Goal: Task Accomplishment & Management: Use online tool/utility

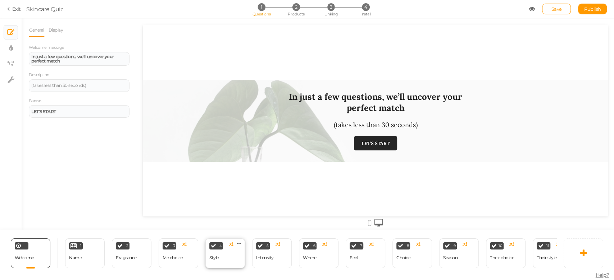
click at [220, 257] on div "4 Style × Define the conditions to show this slide. Clone Change type Delete" at bounding box center [225, 254] width 40 height 30
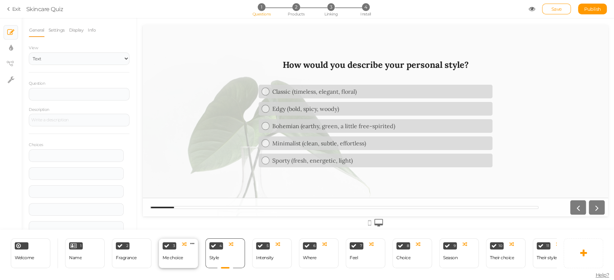
click at [179, 256] on div "Me choice" at bounding box center [172, 258] width 20 height 5
select select "2"
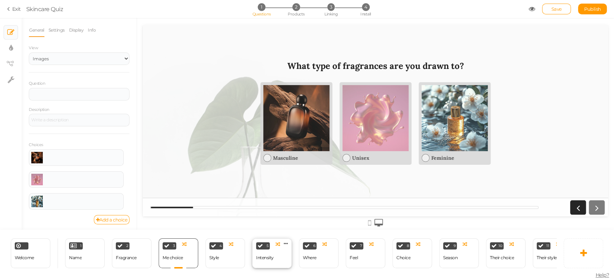
click at [257, 256] on div "Intensity" at bounding box center [265, 258] width 18 height 5
select select "2"
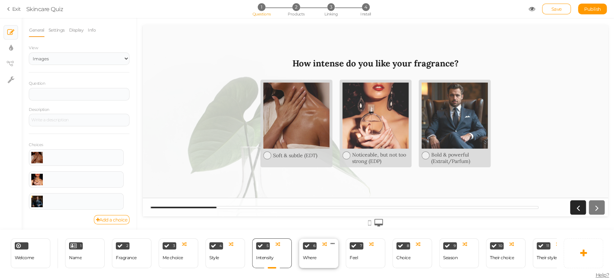
click at [307, 252] on div "Where" at bounding box center [310, 258] width 14 height 13
select select "2"
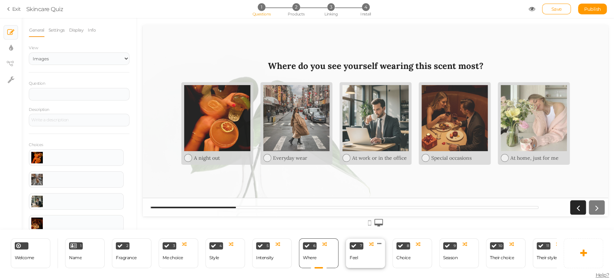
click at [369, 256] on div "7 Feel × Define the conditions to show this slide. Clone Change type Delete" at bounding box center [365, 254] width 40 height 30
select select "2"
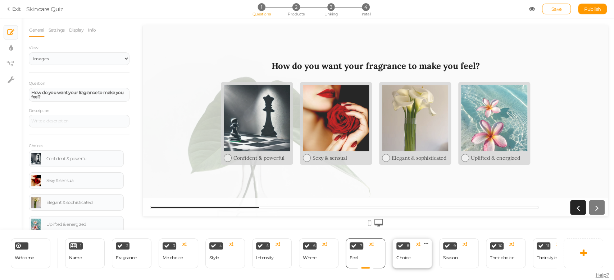
click at [408, 256] on div "Choice" at bounding box center [403, 258] width 14 height 5
select select "2"
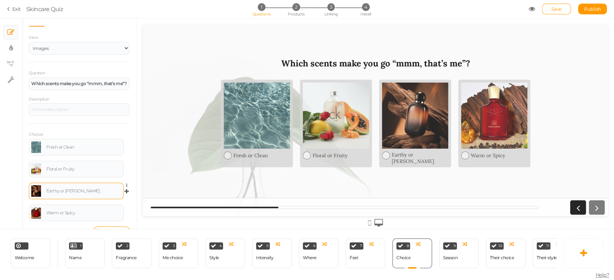
scroll to position [11, 0]
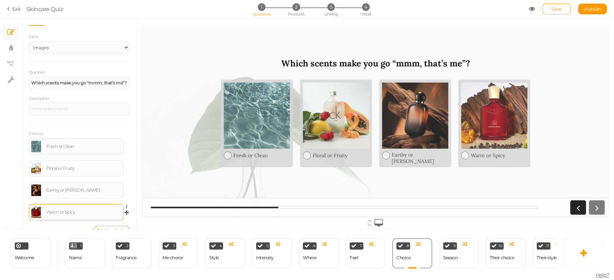
click at [36, 212] on link at bounding box center [36, 213] width 10 height 12
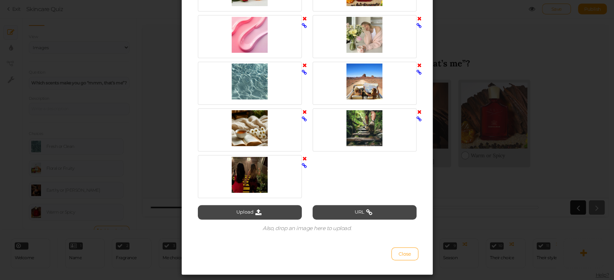
scroll to position [948, 0]
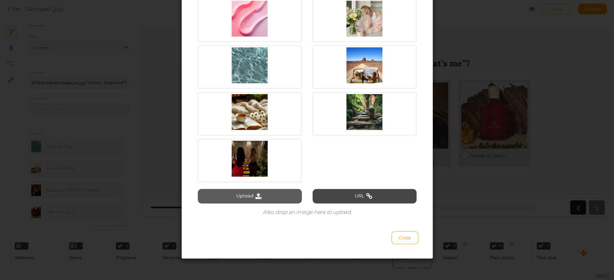
click at [245, 194] on button "Upload" at bounding box center [250, 196] width 104 height 14
click at [262, 193] on button "Upload" at bounding box center [250, 196] width 104 height 14
click at [231, 195] on button "Upload" at bounding box center [250, 196] width 104 height 14
type input "C:\fakepath\Spicy (2).png"
click at [245, 194] on button "Upload" at bounding box center [250, 196] width 104 height 14
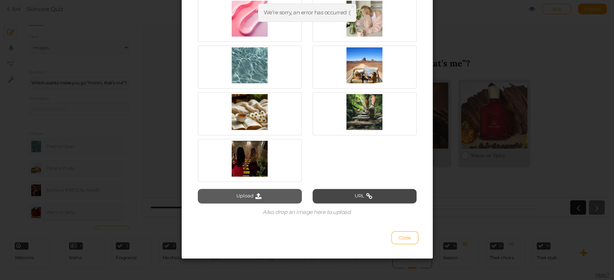
type input "C:\fakepath\Spicy (2).png"
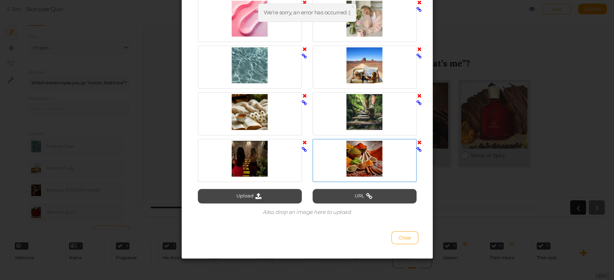
click at [360, 166] on div at bounding box center [364, 159] width 100 height 36
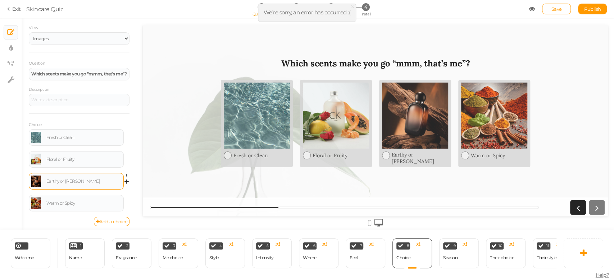
scroll to position [19, 0]
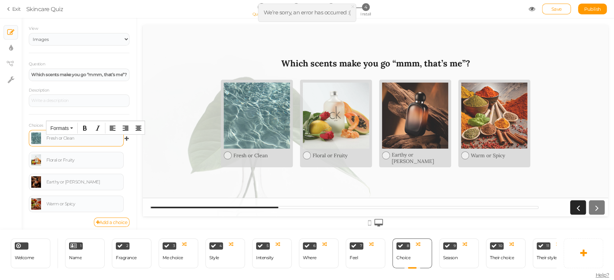
click at [72, 140] on div "Fresh or Clean" at bounding box center [83, 138] width 75 height 4
click at [37, 142] on link at bounding box center [36, 139] width 10 height 12
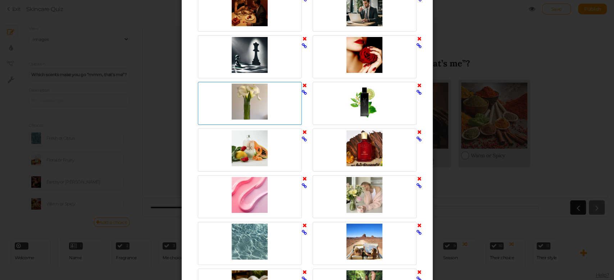
scroll to position [948, 0]
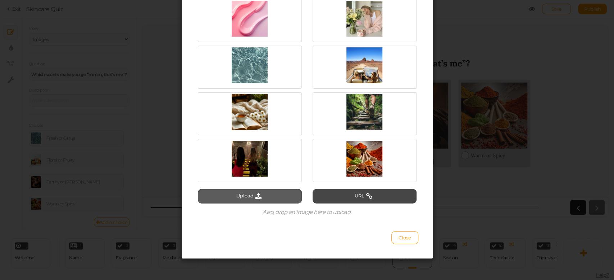
click at [254, 196] on icon at bounding box center [258, 196] width 10 height 6
click at [254, 192] on button "Upload" at bounding box center [250, 196] width 104 height 14
type input "C:\fakepath\fresh.png"
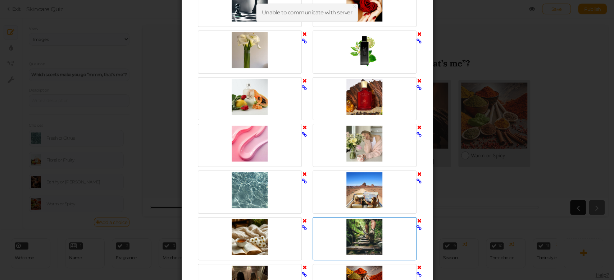
scroll to position [810, 0]
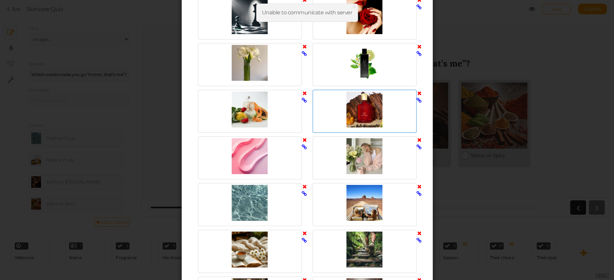
click at [417, 92] on icon at bounding box center [419, 93] width 4 height 5
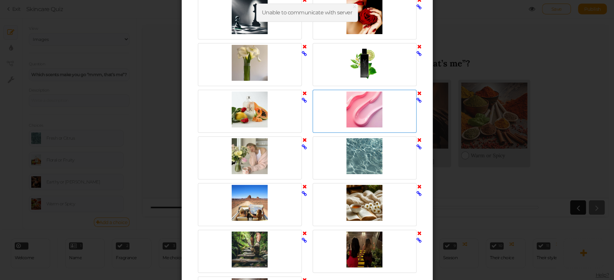
click at [417, 92] on icon at bounding box center [419, 93] width 4 height 5
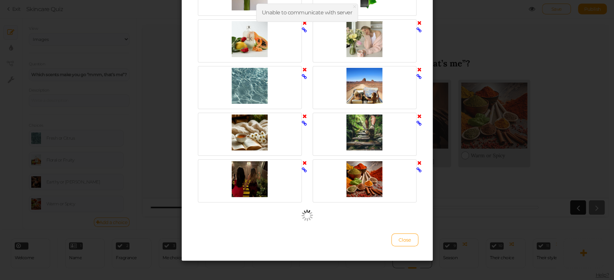
scroll to position [883, 0]
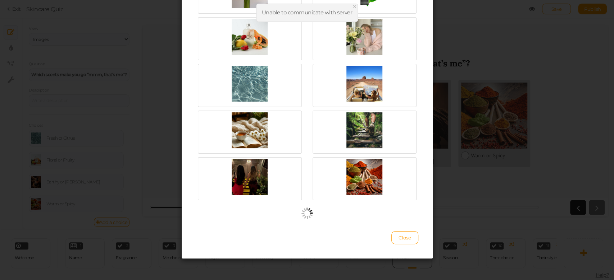
click at [355, 8] on span "×" at bounding box center [354, 6] width 5 height 10
click at [403, 237] on span "Close" at bounding box center [404, 238] width 13 height 6
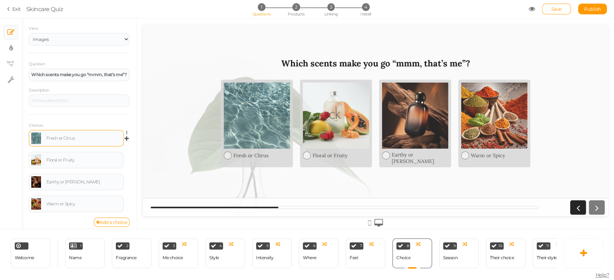
click at [36, 139] on link at bounding box center [36, 139] width 10 height 12
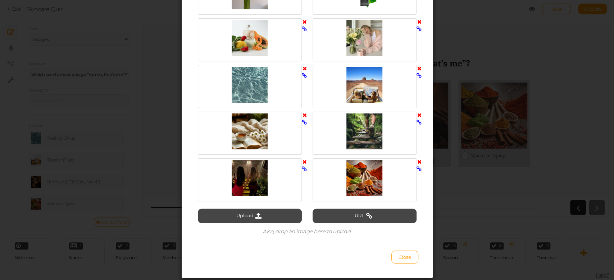
scroll to position [901, 0]
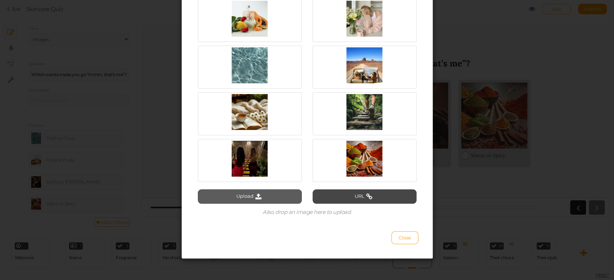
click at [242, 194] on button "Upload" at bounding box center [250, 196] width 104 height 14
type input "C:\fakepath\fresh.png"
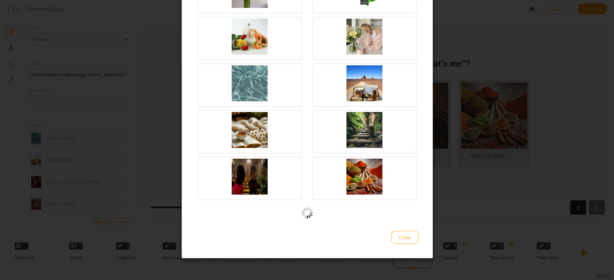
scroll to position [883, 0]
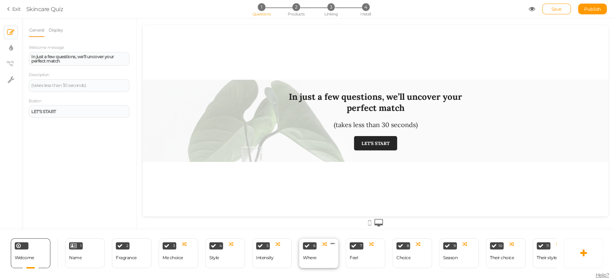
click at [317, 257] on div "6 Where × Define the conditions to show this slide. Clone Change type Delete" at bounding box center [319, 254] width 40 height 30
select select "2"
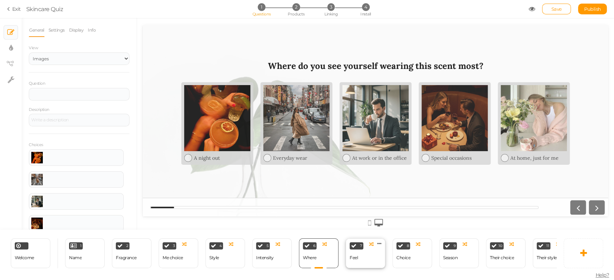
click at [357, 252] on div "Feel" at bounding box center [353, 258] width 8 height 13
select select "2"
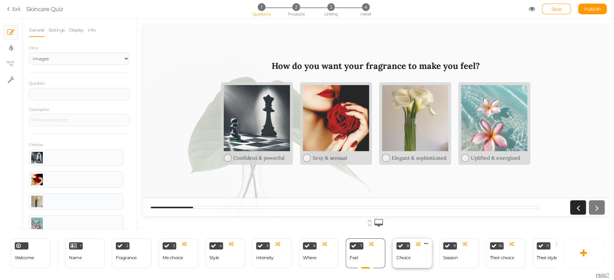
click at [409, 256] on div "Choice" at bounding box center [403, 258] width 14 height 5
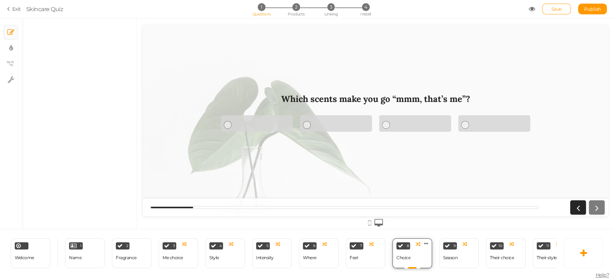
select select "2"
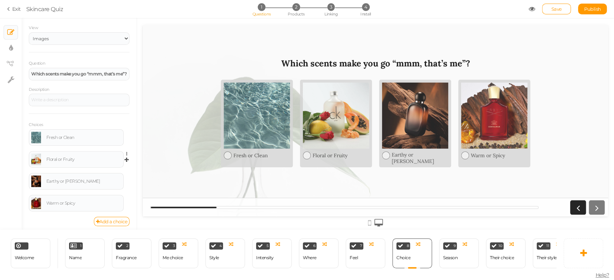
scroll to position [23, 0]
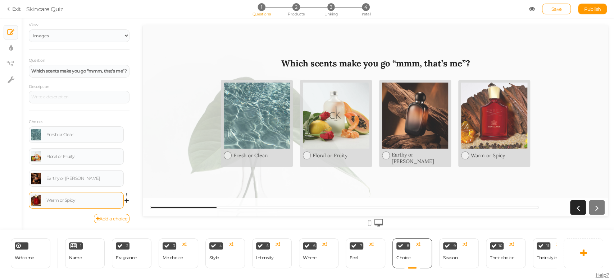
click at [36, 203] on link at bounding box center [36, 201] width 10 height 12
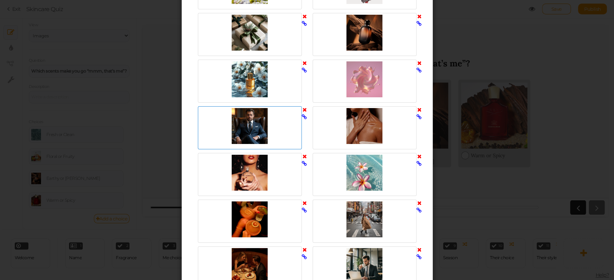
scroll to position [948, 0]
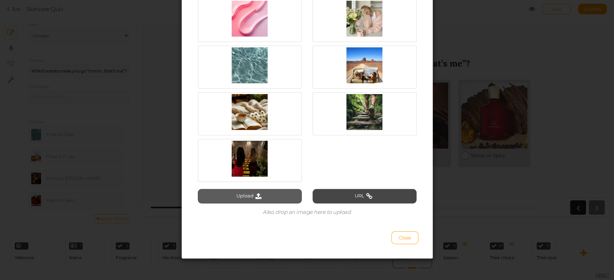
click at [253, 195] on icon at bounding box center [258, 196] width 10 height 6
type input "C:\fakepath\Spicy (2).png"
click at [253, 194] on icon at bounding box center [258, 196] width 10 height 6
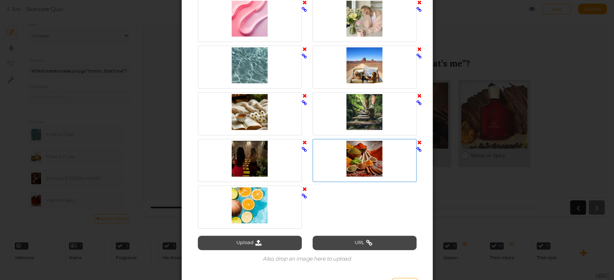
click at [367, 162] on div at bounding box center [364, 159] width 100 height 36
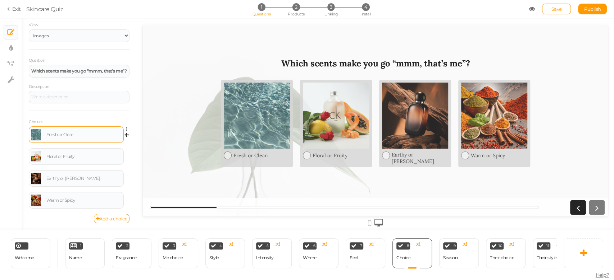
click at [33, 134] on link at bounding box center [36, 135] width 10 height 12
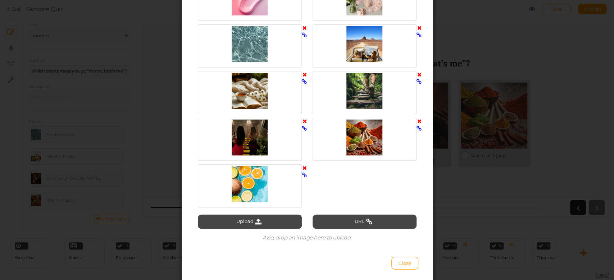
scroll to position [995, 0]
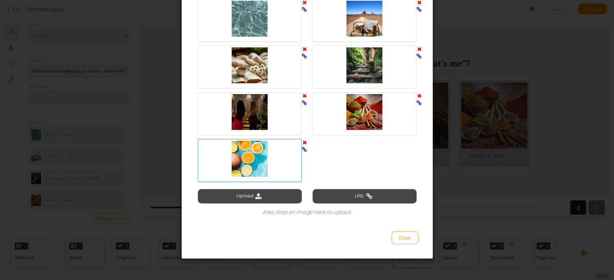
click at [242, 157] on div at bounding box center [249, 159] width 100 height 36
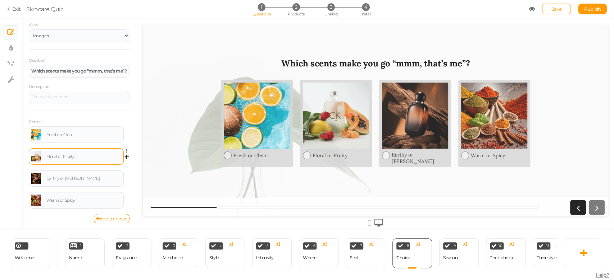
click at [35, 155] on link at bounding box center [36, 157] width 10 height 12
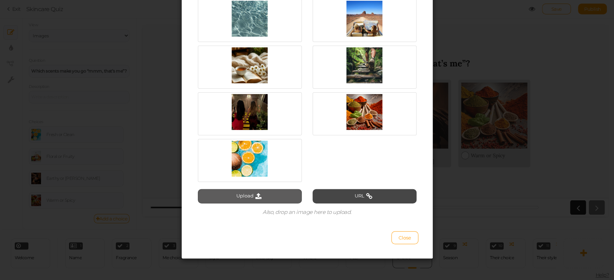
click at [263, 193] on button "Upload" at bounding box center [250, 196] width 104 height 14
type input "C:\fakepath\fruity.png"
click at [259, 197] on button "Upload" at bounding box center [250, 196] width 104 height 14
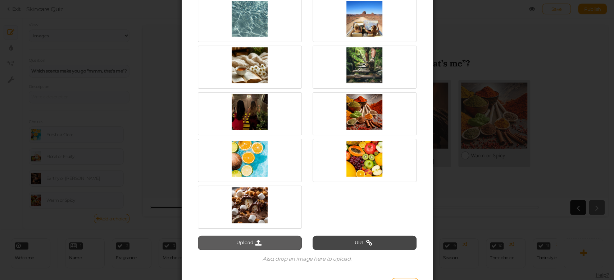
click at [251, 247] on button "Upload" at bounding box center [250, 243] width 104 height 14
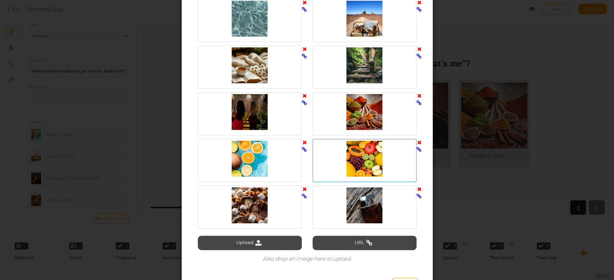
click at [349, 164] on div at bounding box center [364, 159] width 100 height 36
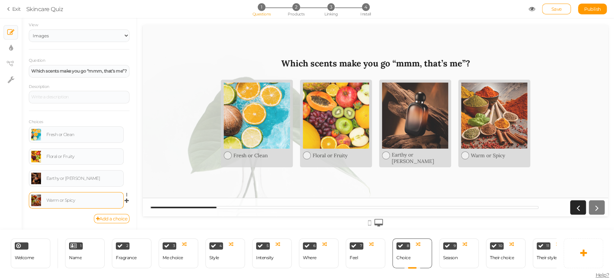
click at [33, 203] on link at bounding box center [36, 201] width 10 height 12
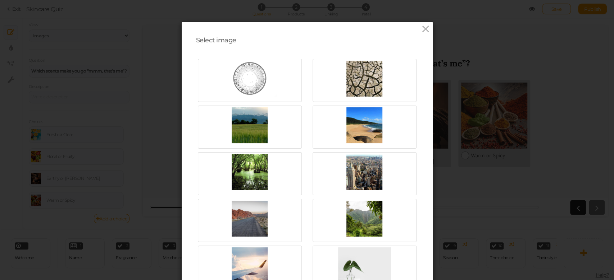
click at [102, 164] on div "Select image Upload URL Also, drop an image here to upload. Close" at bounding box center [307, 140] width 614 height 280
click at [424, 26] on icon at bounding box center [425, 29] width 10 height 11
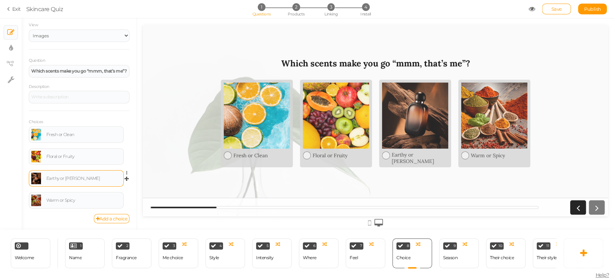
click at [36, 180] on link at bounding box center [36, 179] width 10 height 12
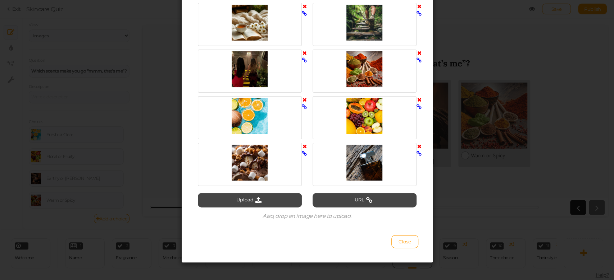
scroll to position [1041, 0]
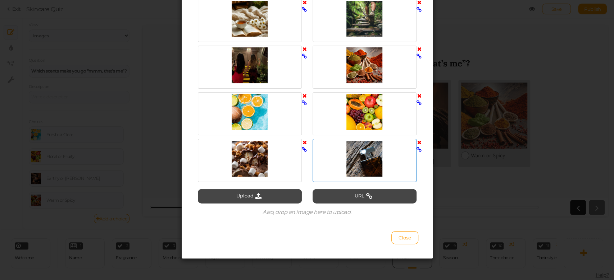
click at [366, 157] on div at bounding box center [364, 159] width 100 height 36
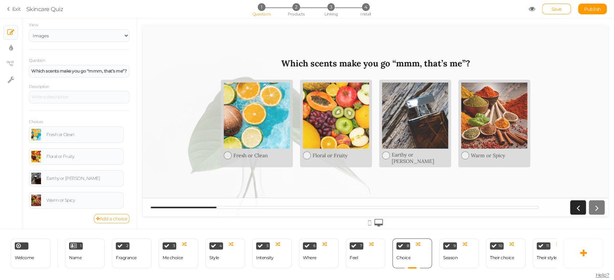
click at [102, 219] on link "Add a choice" at bounding box center [112, 218] width 36 height 9
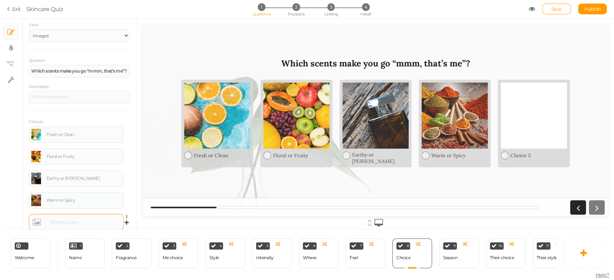
click at [37, 224] on link at bounding box center [37, 223] width 12 height 12
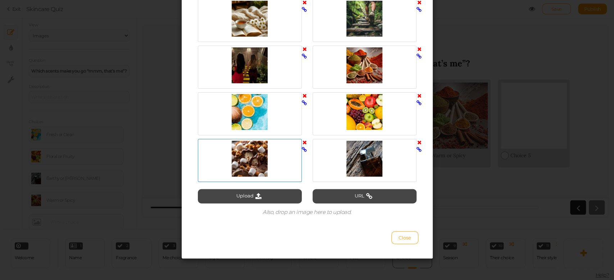
click at [245, 161] on div at bounding box center [249, 159] width 100 height 36
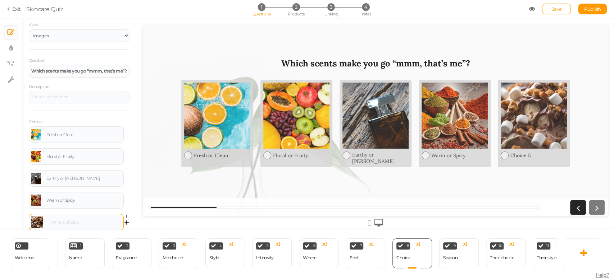
click at [64, 225] on div at bounding box center [76, 223] width 90 height 12
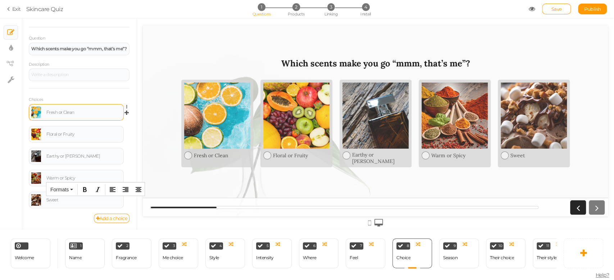
click at [78, 114] on div "Fresh or Clean" at bounding box center [83, 112] width 75 height 4
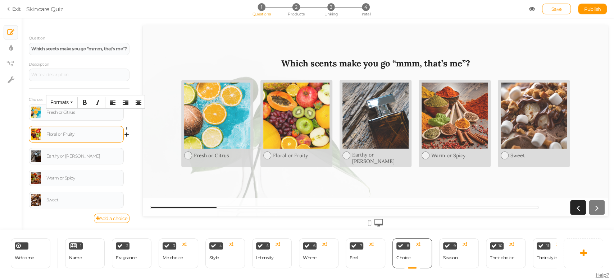
click at [74, 134] on div "Floral or Fruity" at bounding box center [83, 134] width 75 height 4
click at [63, 136] on div "Floral or Fruity" at bounding box center [83, 134] width 75 height 4
click at [102, 220] on link "Add a choice" at bounding box center [112, 218] width 36 height 9
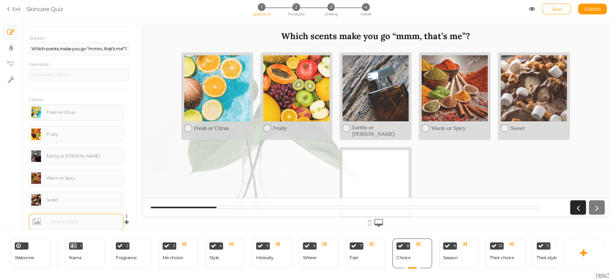
click at [35, 224] on link at bounding box center [37, 222] width 12 height 12
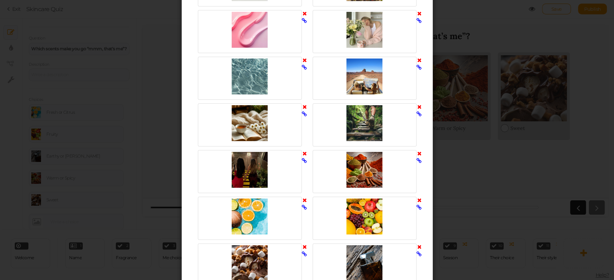
scroll to position [1041, 0]
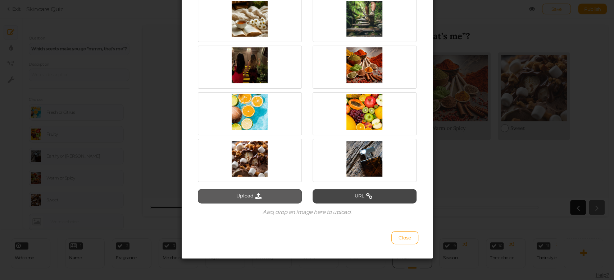
click at [250, 200] on button "Upload" at bounding box center [250, 196] width 104 height 14
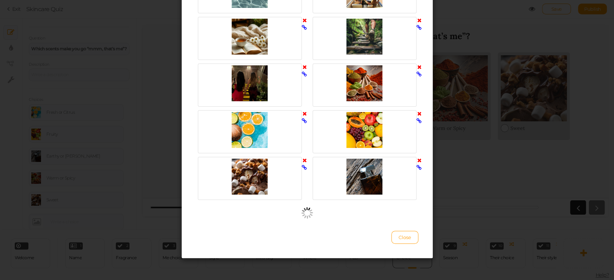
scroll to position [1023, 0]
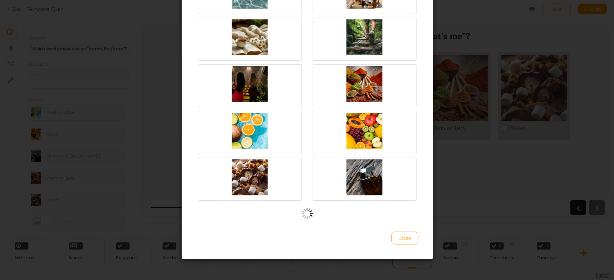
click at [400, 238] on span "Close" at bounding box center [404, 238] width 13 height 6
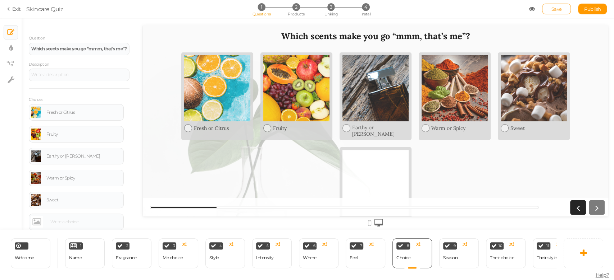
click at [556, 11] on span "Save" at bounding box center [556, 9] width 10 height 6
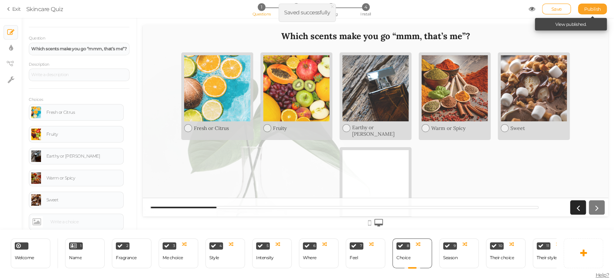
click at [588, 8] on span "Publish" at bounding box center [592, 9] width 17 height 6
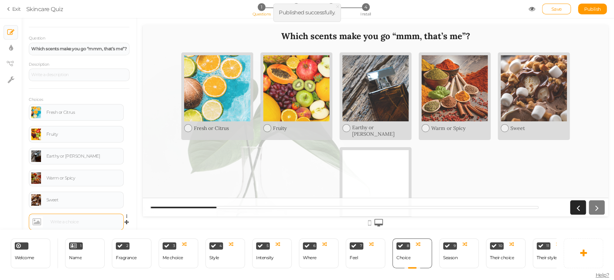
click at [35, 223] on link at bounding box center [37, 222] width 12 height 12
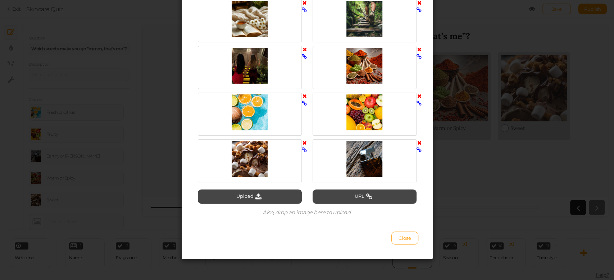
scroll to position [1041, 0]
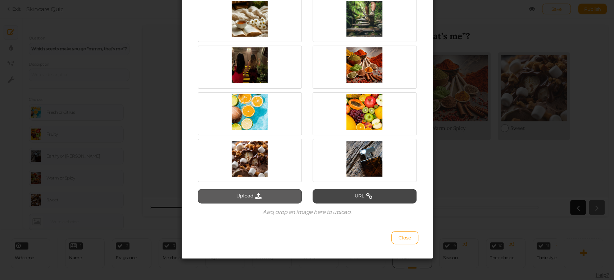
click at [254, 199] on button "Upload" at bounding box center [250, 196] width 104 height 14
type input "C:\fakepath\floral.png"
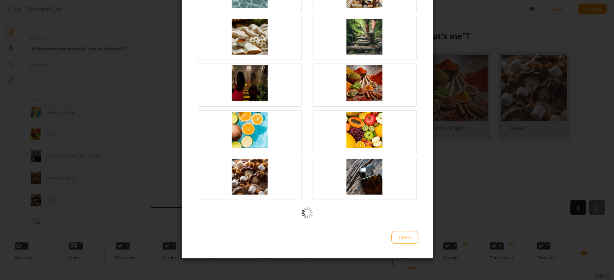
scroll to position [1023, 0]
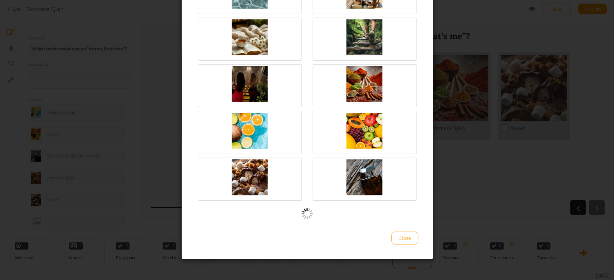
click at [408, 240] on button "Close" at bounding box center [404, 238] width 27 height 13
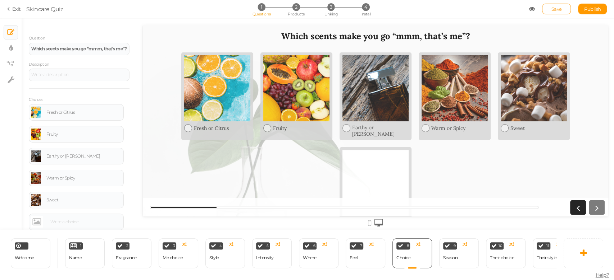
click at [562, 11] on link "Save" at bounding box center [556, 9] width 29 height 11
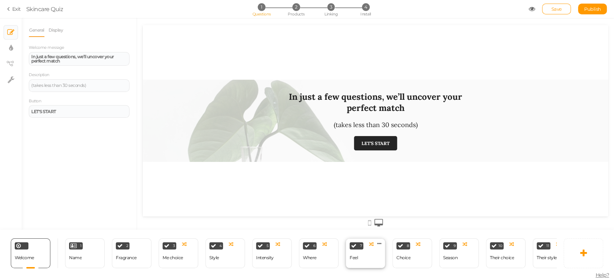
click at [355, 256] on div "Feel" at bounding box center [353, 258] width 8 height 5
select select "2"
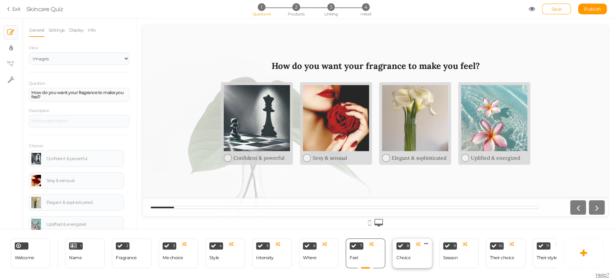
click at [413, 255] on div "8 Choice × Define the conditions to show this slide. Clone Change type Delete" at bounding box center [412, 254] width 40 height 30
select select "2"
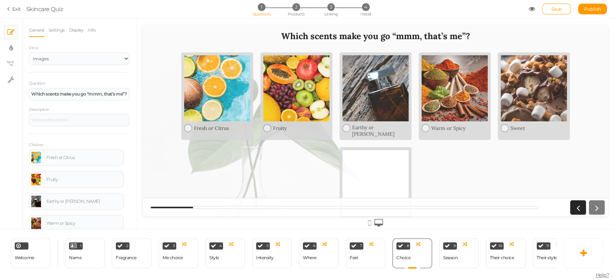
scroll to position [67, 0]
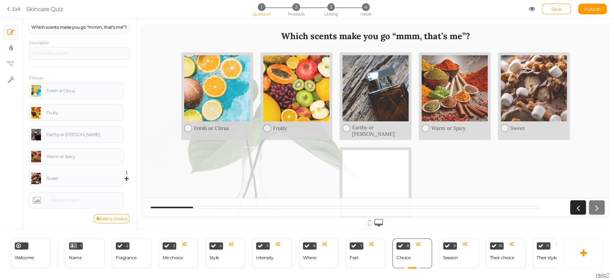
click at [37, 188] on div "Sweet Settings Delete" at bounding box center [79, 181] width 101 height 22
click at [37, 198] on link at bounding box center [37, 201] width 12 height 12
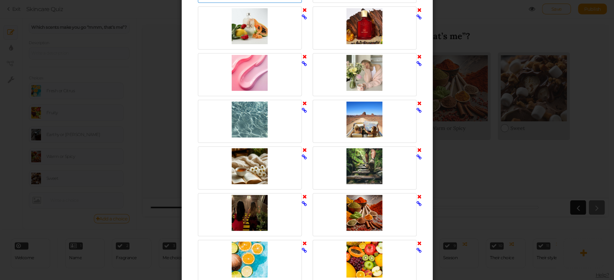
scroll to position [1041, 0]
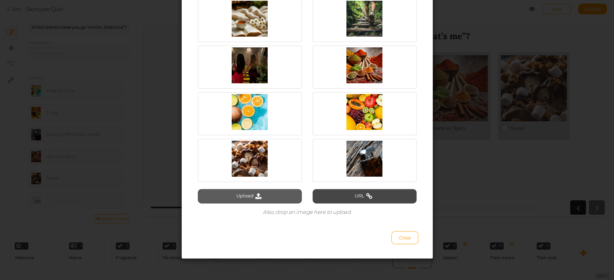
click at [254, 200] on button "Upload" at bounding box center [250, 196] width 104 height 14
type input "C:\fakepath\floral (1).png"
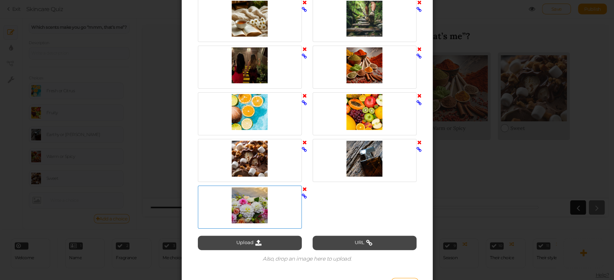
click at [232, 212] on div at bounding box center [249, 206] width 100 height 36
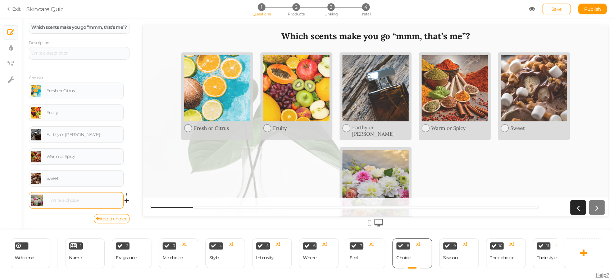
click at [65, 202] on div at bounding box center [84, 200] width 73 height 4
click at [10, 228] on div "× Slides × Display settings × View tree × Settings" at bounding box center [11, 124] width 22 height 212
click at [545, 7] on link "Save" at bounding box center [556, 9] width 29 height 11
click at [459, 255] on div "9 Season × Define the conditions to show this slide. Clone Change type Delete" at bounding box center [459, 254] width 40 height 30
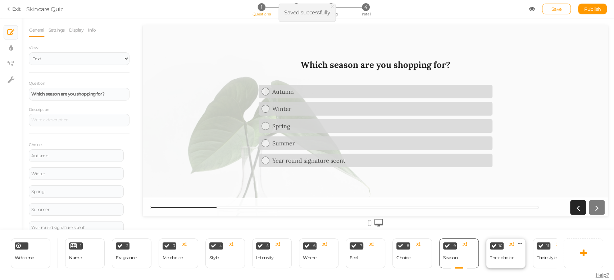
scroll to position [0, 0]
click at [497, 257] on div "Their choice" at bounding box center [502, 258] width 24 height 13
select select "2"
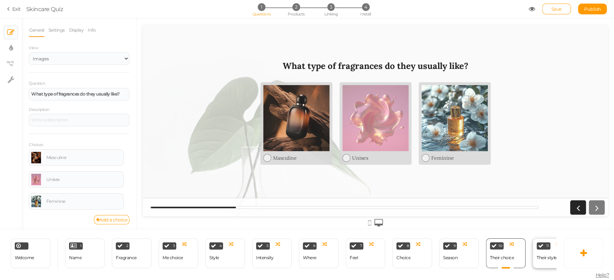
click at [545, 257] on div "Their style" at bounding box center [546, 258] width 20 height 13
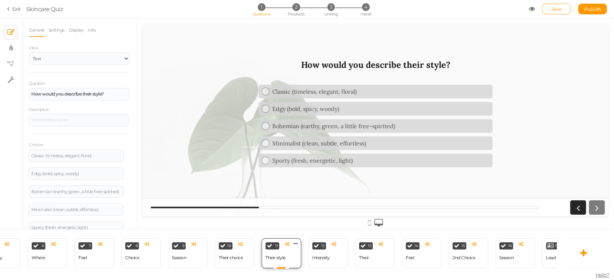
scroll to position [0, 335]
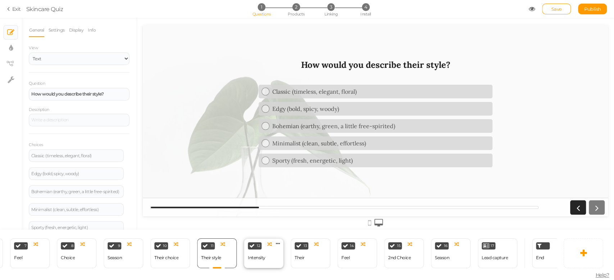
click at [253, 258] on div "Intensity" at bounding box center [257, 258] width 18 height 13
select select "2"
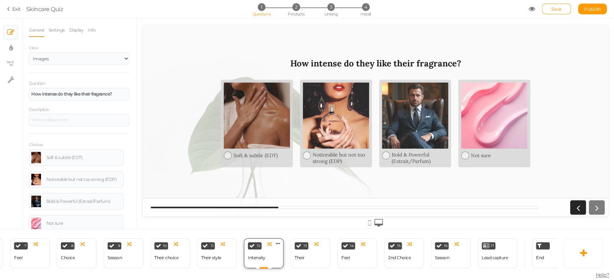
scroll to position [0, 0]
click at [289, 258] on div "13 Their × Define the conditions to show this slide. Clone Change type Delete" at bounding box center [310, 254] width 47 height 30
click at [296, 260] on div "Their" at bounding box center [299, 258] width 10 height 13
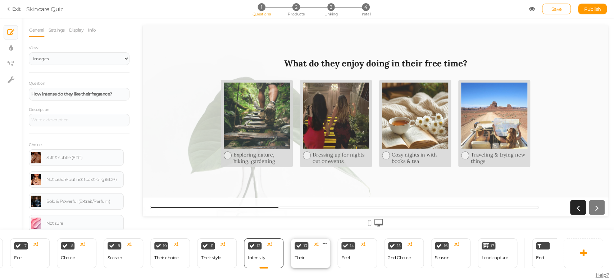
select select "2"
click at [353, 256] on div "14 Feel × Define the conditions to show this slide. Clone Change type Delete" at bounding box center [357, 254] width 40 height 30
select select "2"
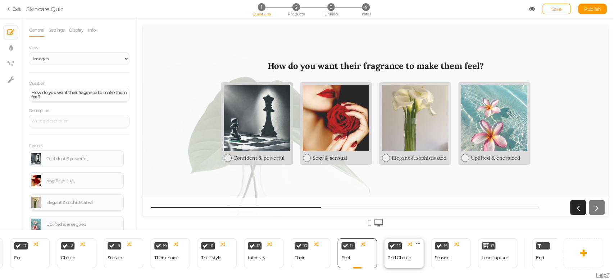
click at [400, 256] on div "2nd Choice" at bounding box center [399, 258] width 23 height 5
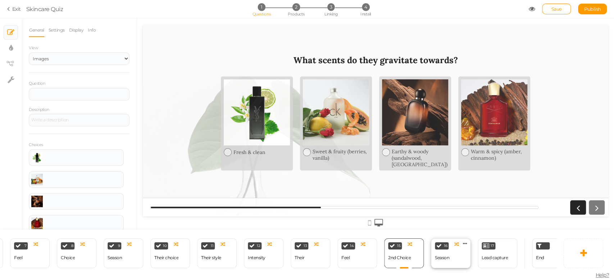
click at [439, 256] on div "Season" at bounding box center [442, 258] width 14 height 5
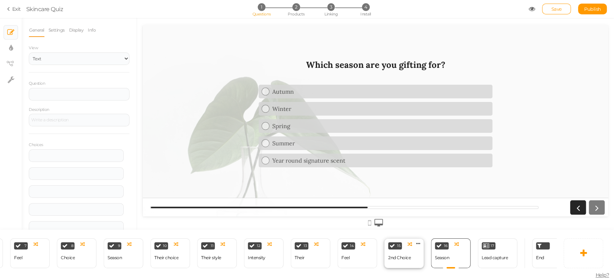
click at [395, 256] on div "2nd Choice" at bounding box center [399, 258] width 23 height 5
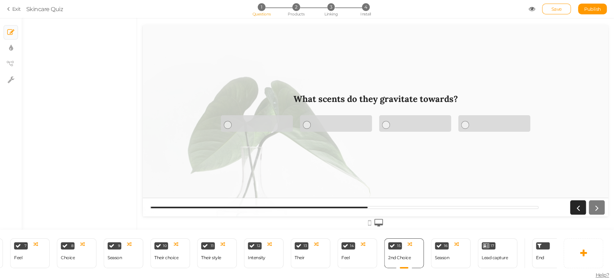
select select "2"
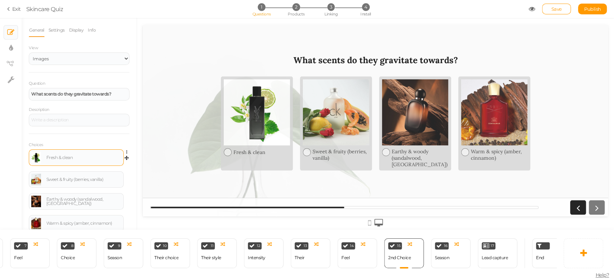
click at [37, 157] on link at bounding box center [36, 158] width 10 height 12
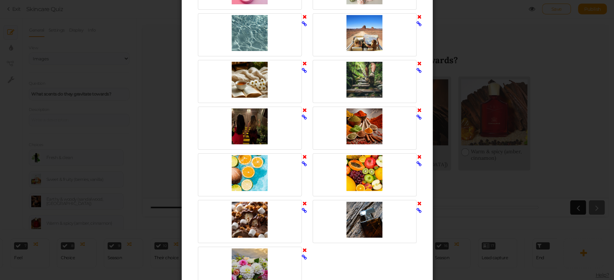
scroll to position [1088, 0]
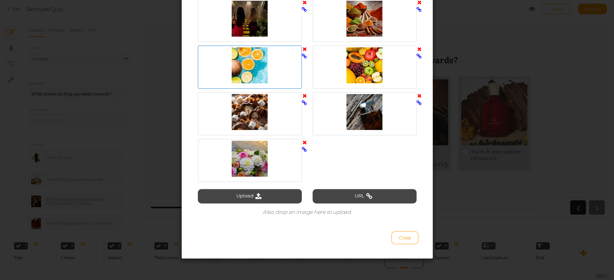
click at [267, 68] on div at bounding box center [249, 65] width 100 height 36
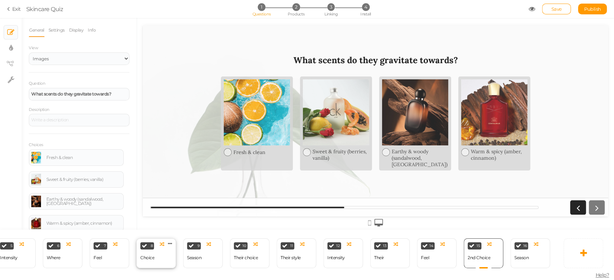
scroll to position [0, 239]
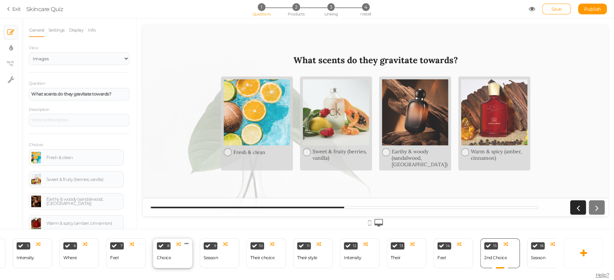
click at [169, 259] on div "Choice" at bounding box center [164, 258] width 14 height 13
select select "2"
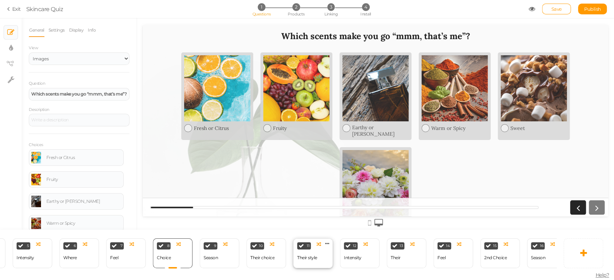
scroll to position [0, 0]
click at [497, 256] on div "2nd Choice" at bounding box center [495, 258] width 23 height 5
select select "2"
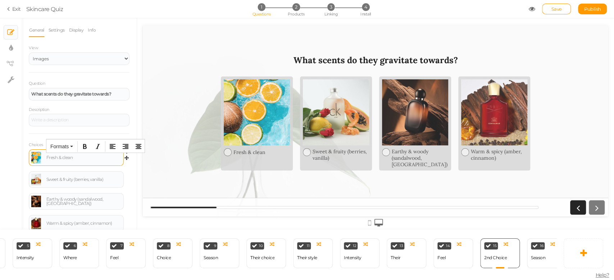
click at [75, 157] on div "Fresh & clean" at bounding box center [83, 158] width 75 height 4
click at [32, 177] on link at bounding box center [36, 180] width 10 height 12
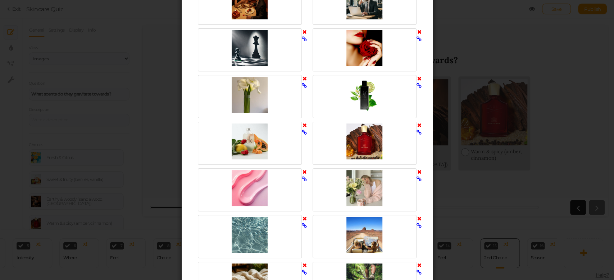
scroll to position [1088, 0]
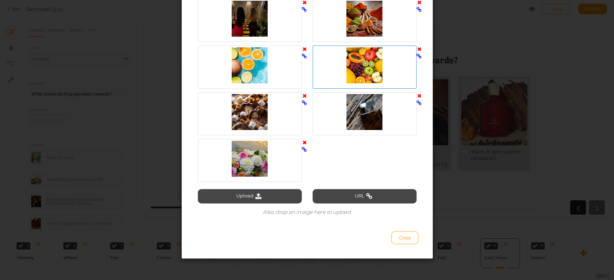
click at [350, 59] on div at bounding box center [364, 65] width 100 height 36
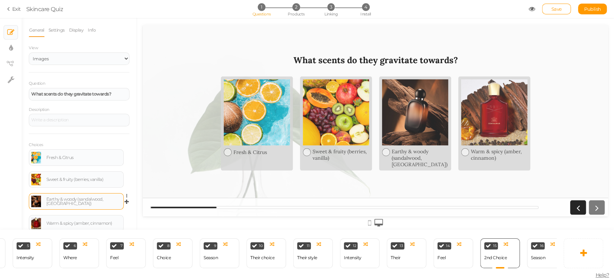
click at [33, 198] on link at bounding box center [36, 202] width 10 height 12
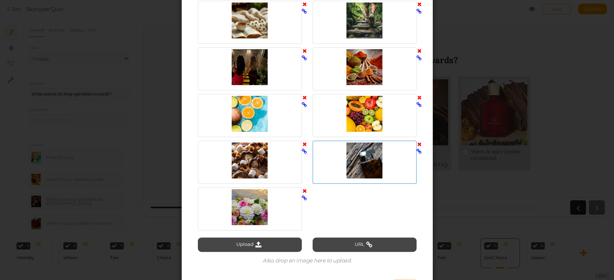
scroll to position [991, 0]
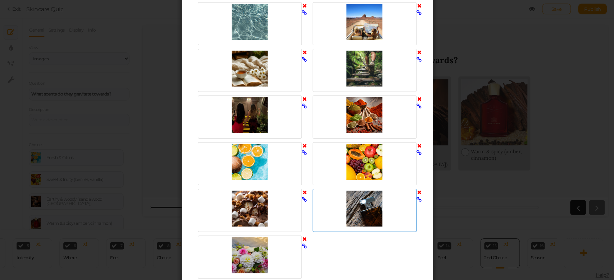
click at [368, 213] on div at bounding box center [364, 209] width 100 height 36
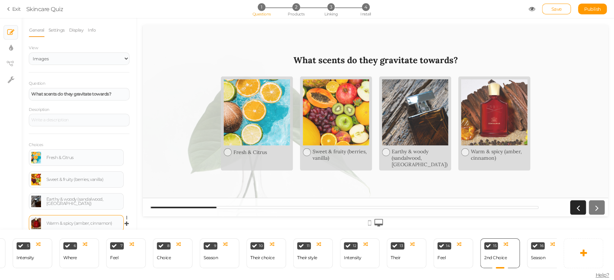
click at [37, 221] on link at bounding box center [36, 224] width 10 height 12
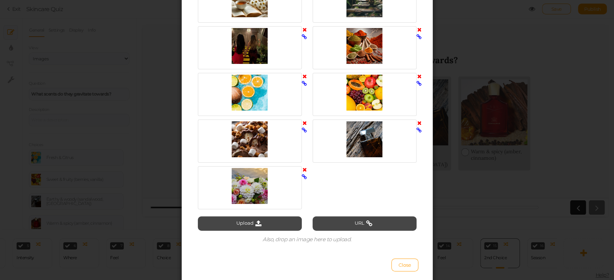
scroll to position [1088, 0]
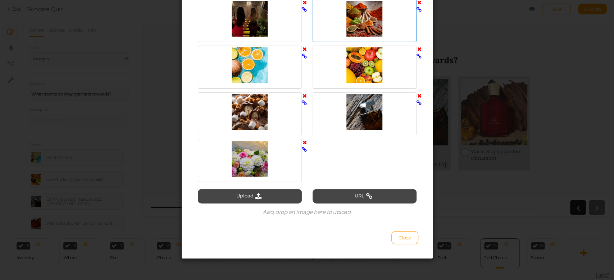
click at [367, 19] on div at bounding box center [364, 19] width 100 height 36
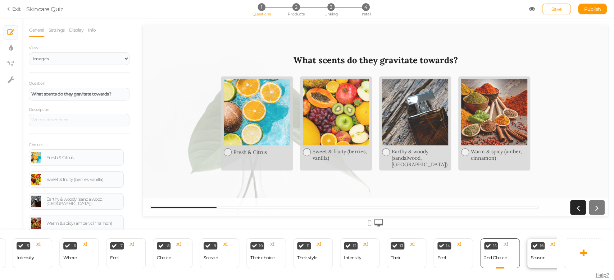
scroll to position [0, 354]
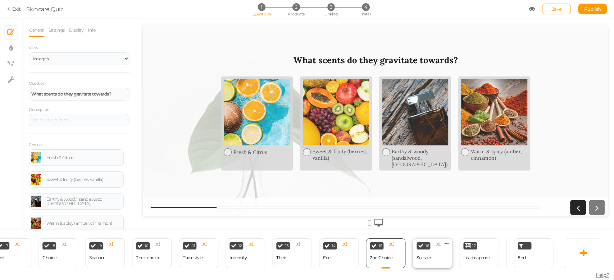
click at [419, 258] on div "Season" at bounding box center [423, 258] width 14 height 13
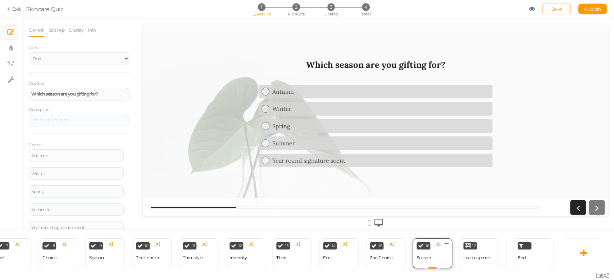
scroll to position [0, 0]
drag, startPoint x: 470, startPoint y: 256, endPoint x: 395, endPoint y: 58, distance: 211.8
click at [470, 256] on div "Lead capture" at bounding box center [476, 258] width 26 height 5
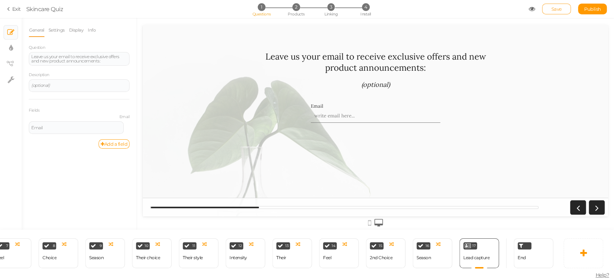
click at [552, 8] on span "Save" at bounding box center [556, 9] width 10 height 6
click at [591, 12] on link "Publish" at bounding box center [592, 9] width 29 height 11
click at [561, 10] on link "Save" at bounding box center [556, 9] width 29 height 11
click at [586, 10] on section "Exit Skincare Quiz 1 Questions 2 Products 3 Linking 4 Install Save Publish View…" at bounding box center [307, 9] width 614 height 18
